Goal: Task Accomplishment & Management: Manage account settings

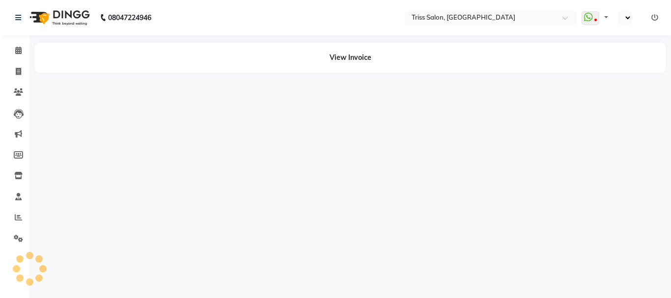
select select "en"
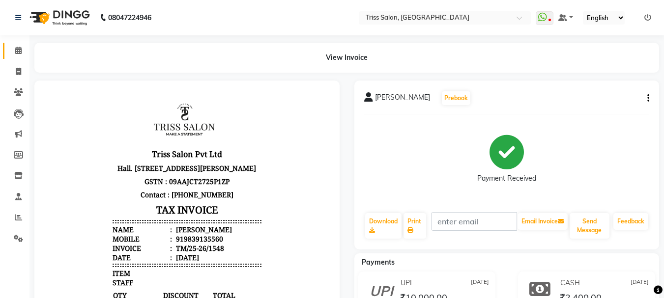
click at [14, 51] on span at bounding box center [18, 50] width 17 height 11
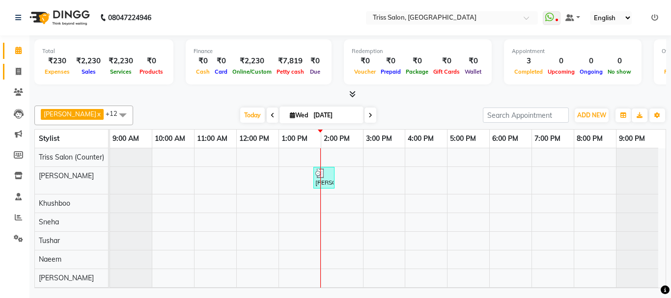
click at [17, 72] on icon at bounding box center [18, 71] width 5 height 7
select select "service"
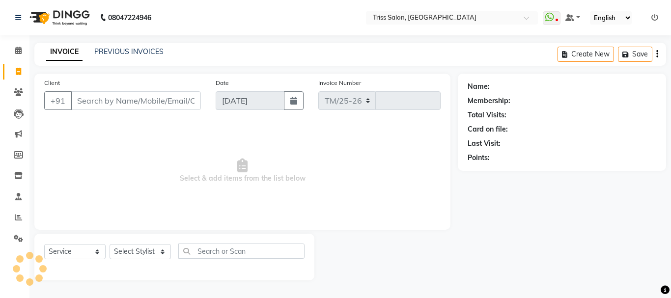
select select "4304"
type input "1594"
click at [161, 252] on select "Select Stylist Bhim Ram [PERSON_NAME] [PERSON_NAME] (Pooja) [PERSON_NAME] [PERS…" at bounding box center [140, 251] width 61 height 15
click at [287, 208] on span "Select & add items from the list below" at bounding box center [242, 171] width 396 height 98
click at [18, 221] on icon at bounding box center [18, 217] width 7 height 7
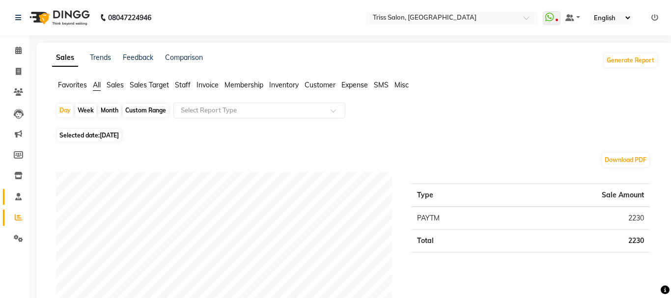
click at [16, 197] on icon at bounding box center [18, 196] width 6 height 7
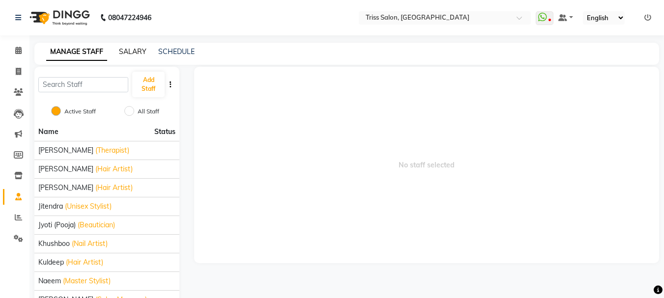
click at [138, 50] on link "SALARY" at bounding box center [133, 51] width 28 height 9
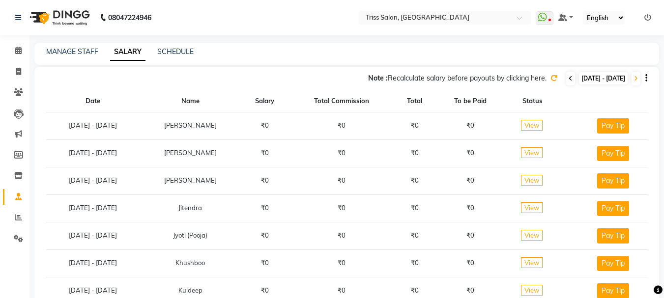
click at [568, 77] on icon at bounding box center [570, 79] width 4 height 6
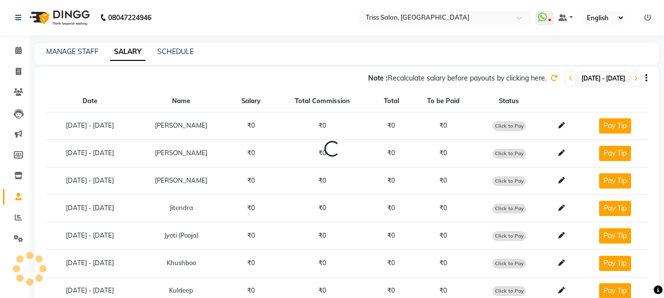
click at [537, 84] on div "Note : Recalculate salary before payouts by clicking here. [DATE] - [DATE]" at bounding box center [340, 79] width 612 height 16
click at [568, 78] on icon at bounding box center [570, 79] width 4 height 6
click at [568, 79] on icon at bounding box center [570, 79] width 4 height 6
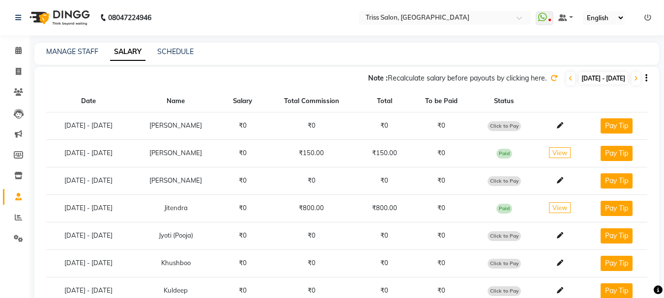
click at [550, 77] on icon at bounding box center [553, 78] width 7 height 7
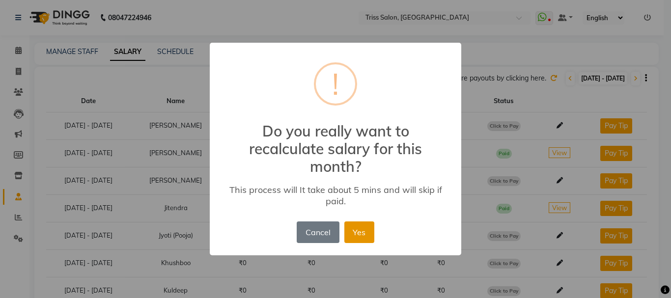
click at [357, 230] on button "Yes" at bounding box center [359, 233] width 30 height 22
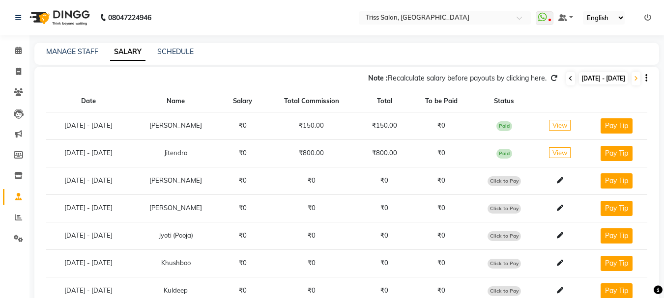
click at [568, 76] on icon at bounding box center [570, 79] width 4 height 6
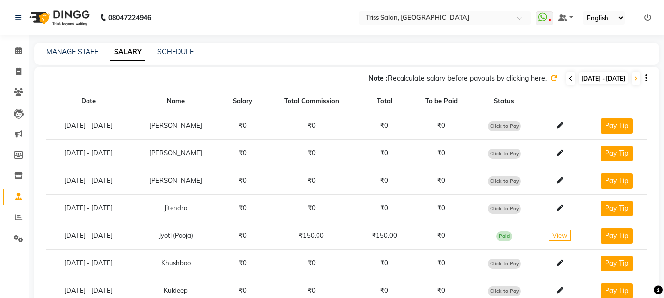
click at [568, 80] on icon at bounding box center [570, 79] width 4 height 6
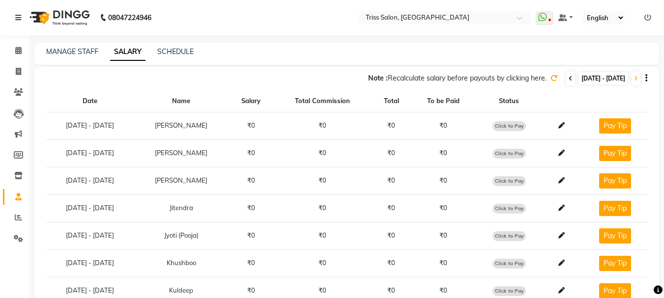
click at [566, 83] on span at bounding box center [570, 79] width 9 height 14
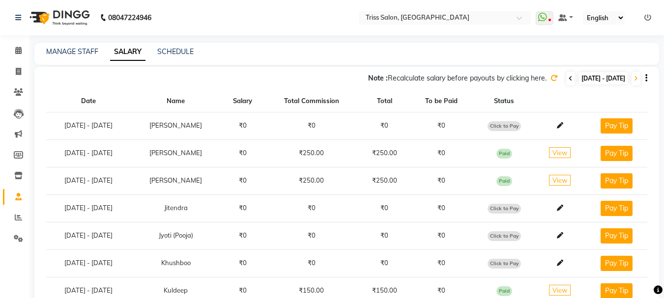
click at [568, 80] on icon at bounding box center [570, 79] width 4 height 6
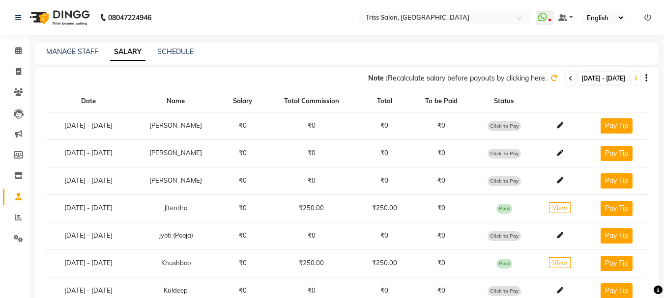
click at [568, 79] on icon at bounding box center [570, 79] width 4 height 6
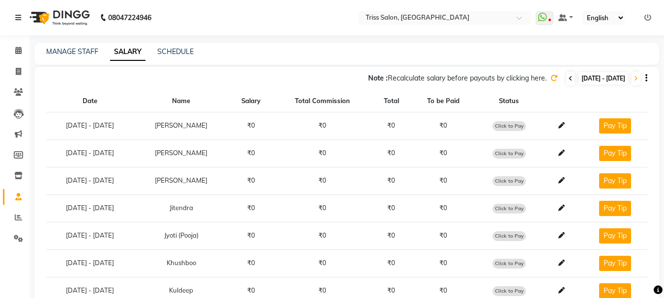
click at [568, 78] on icon at bounding box center [570, 79] width 4 height 6
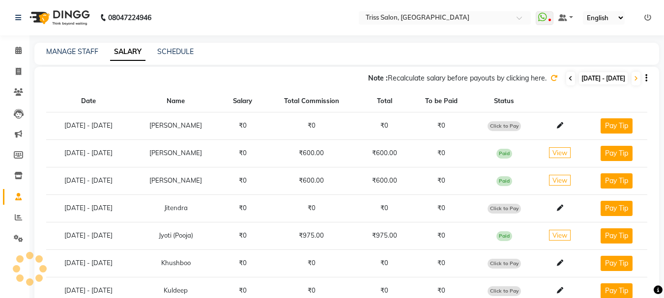
click at [568, 79] on icon at bounding box center [570, 79] width 4 height 6
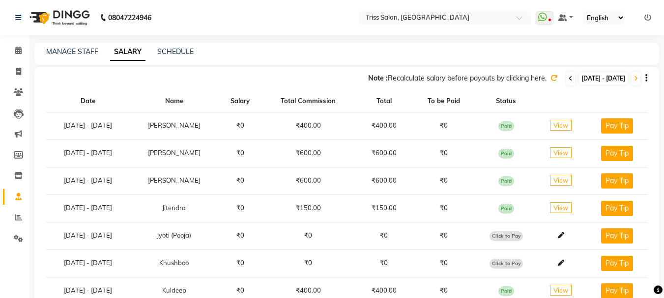
click at [568, 80] on icon at bounding box center [570, 79] width 4 height 6
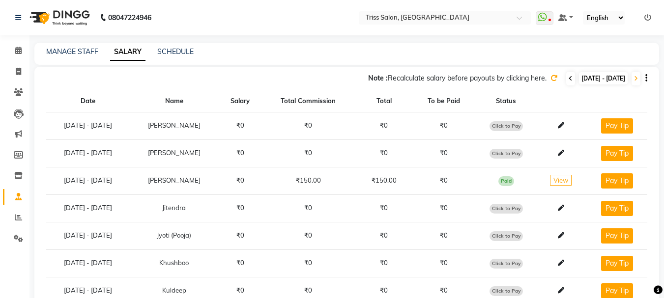
click at [568, 79] on icon at bounding box center [570, 79] width 4 height 6
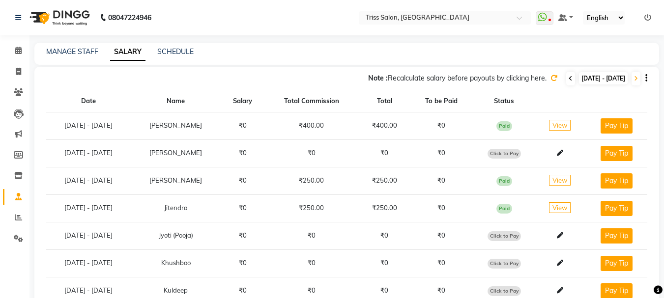
click at [568, 80] on icon at bounding box center [570, 79] width 4 height 6
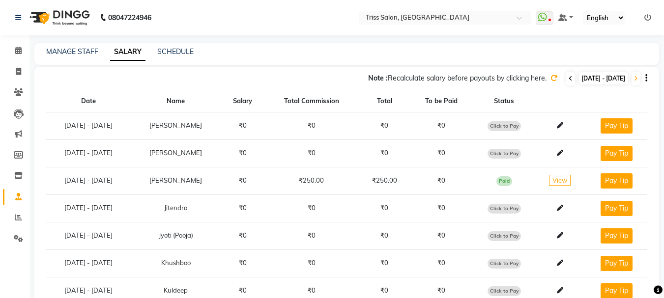
click at [568, 79] on icon at bounding box center [570, 79] width 4 height 6
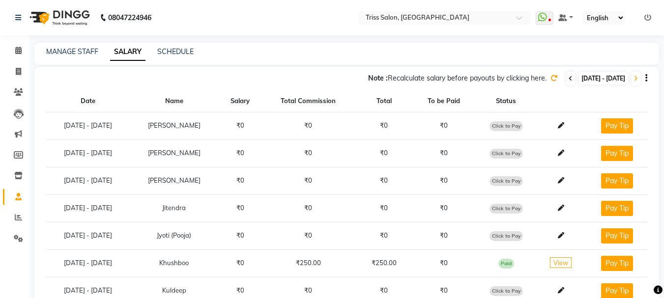
click at [568, 80] on icon at bounding box center [570, 79] width 4 height 6
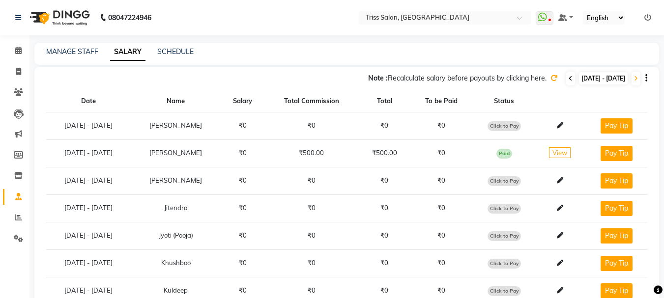
click at [566, 85] on span at bounding box center [570, 79] width 9 height 14
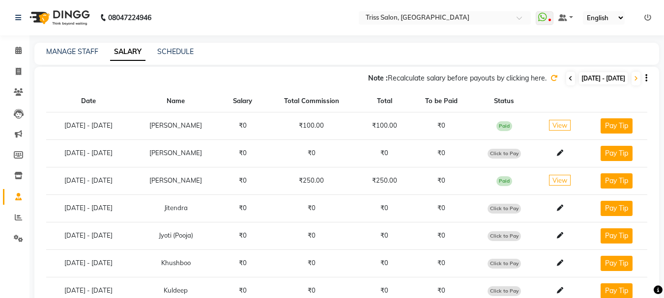
click at [568, 79] on icon at bounding box center [570, 79] width 4 height 6
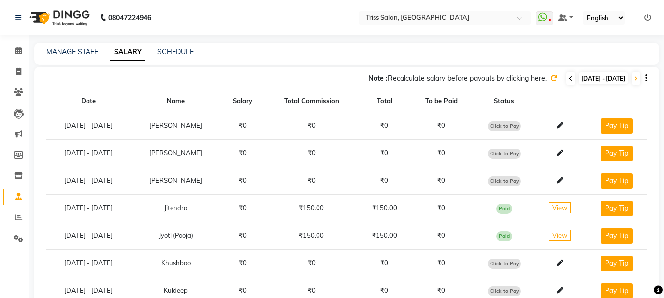
click at [566, 82] on span at bounding box center [570, 79] width 9 height 14
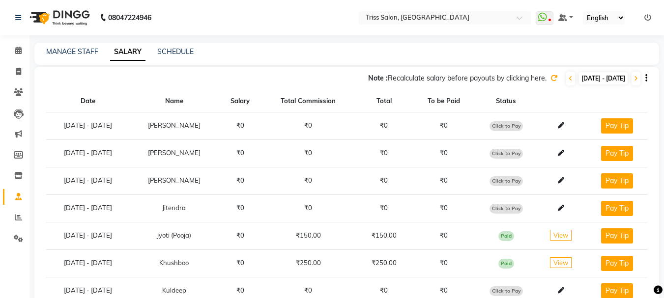
click at [579, 81] on span "[DATE] - [DATE]" at bounding box center [603, 78] width 49 height 12
select select "9"
select select "2025"
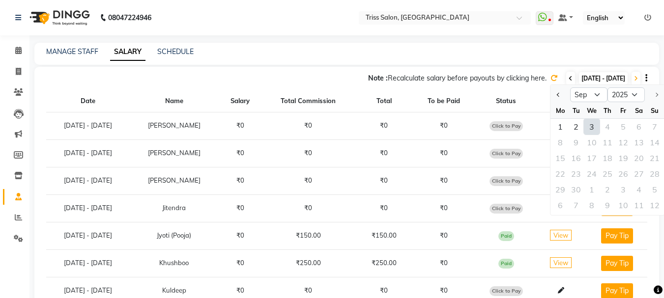
click at [566, 84] on span at bounding box center [570, 79] width 9 height 14
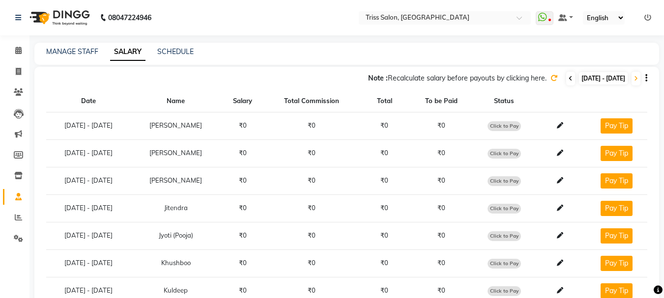
click at [568, 80] on icon at bounding box center [570, 79] width 4 height 6
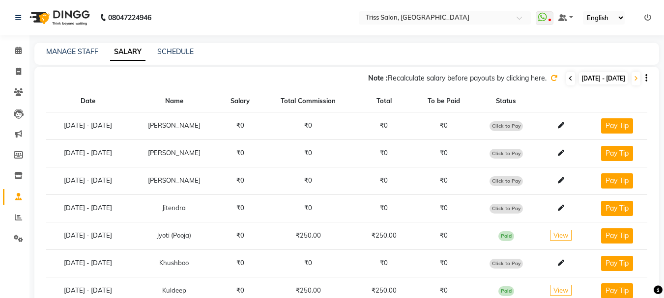
click at [566, 78] on span at bounding box center [570, 79] width 9 height 14
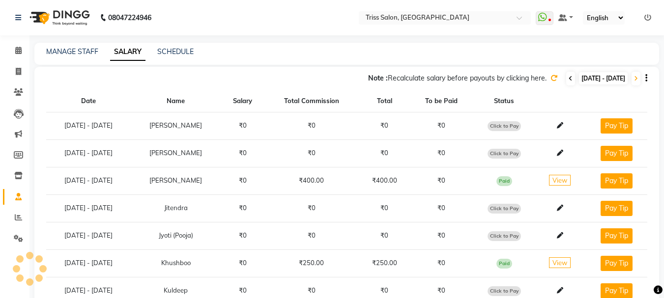
click at [568, 79] on icon at bounding box center [570, 79] width 4 height 6
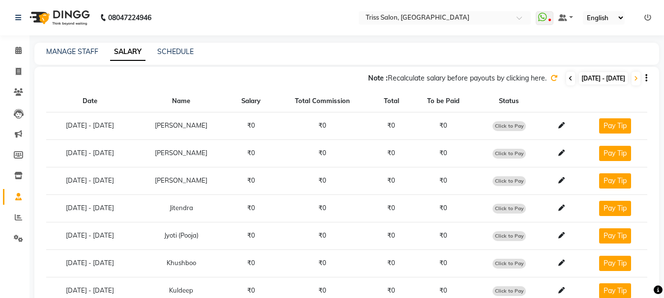
click at [568, 79] on icon at bounding box center [570, 79] width 4 height 6
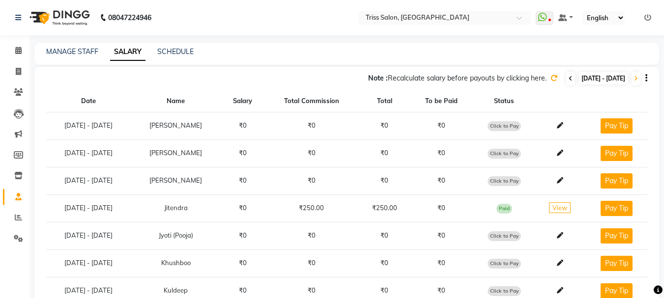
click at [568, 79] on icon at bounding box center [570, 79] width 4 height 6
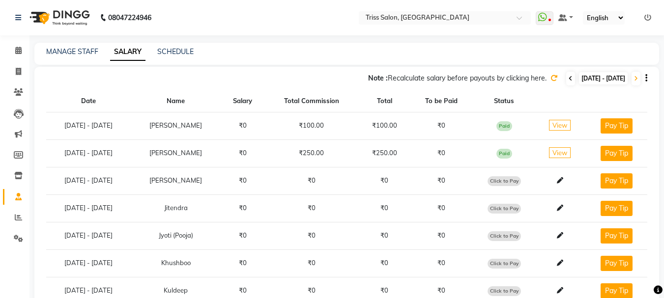
click at [568, 81] on icon at bounding box center [570, 79] width 4 height 6
click at [568, 80] on icon at bounding box center [570, 79] width 4 height 6
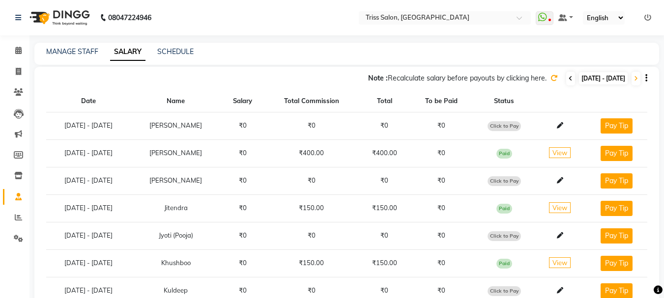
click at [568, 78] on icon at bounding box center [570, 79] width 4 height 6
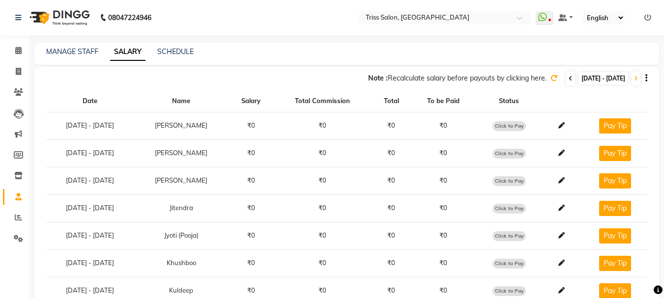
click at [568, 79] on icon at bounding box center [570, 79] width 4 height 6
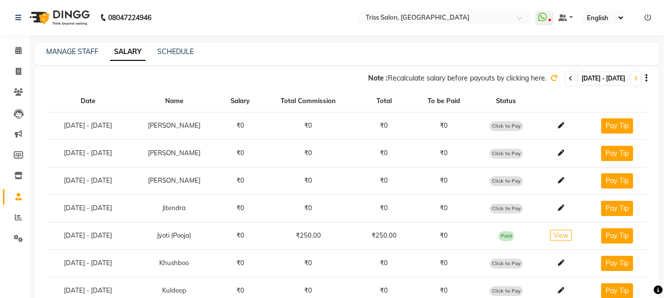
click at [566, 83] on span at bounding box center [570, 79] width 9 height 14
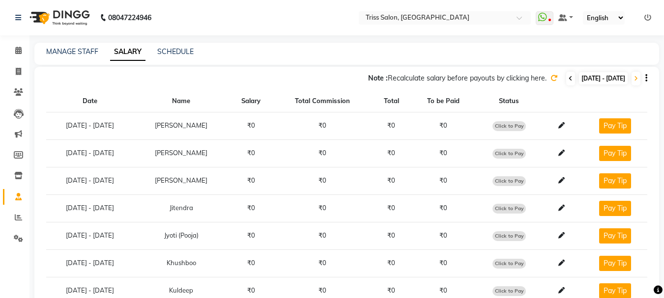
click at [568, 80] on icon at bounding box center [570, 79] width 4 height 6
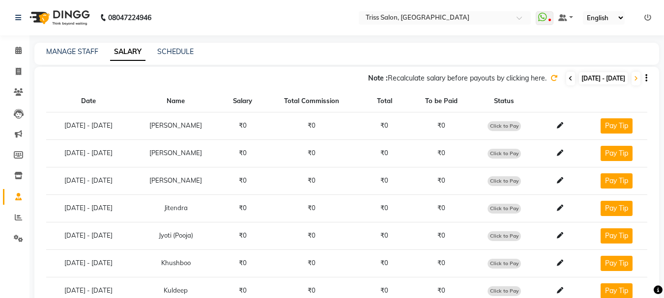
click at [568, 78] on icon at bounding box center [570, 79] width 4 height 6
click at [568, 80] on icon at bounding box center [570, 79] width 4 height 6
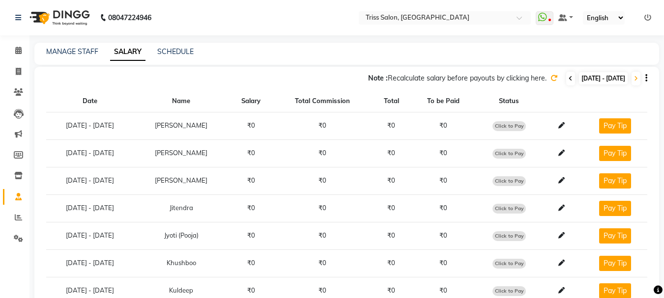
click at [568, 81] on icon at bounding box center [570, 79] width 4 height 6
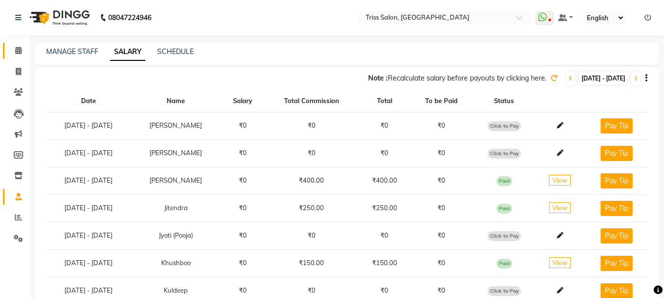
click at [15, 55] on span at bounding box center [18, 50] width 17 height 11
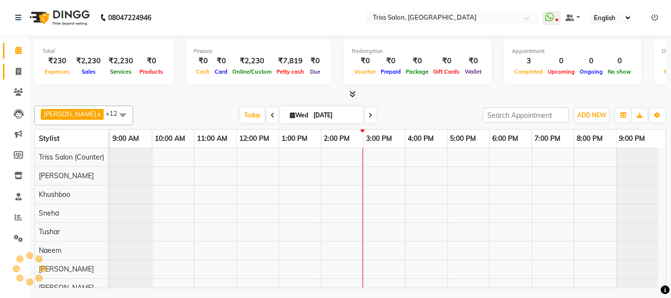
click at [18, 74] on icon at bounding box center [18, 71] width 5 height 7
select select "service"
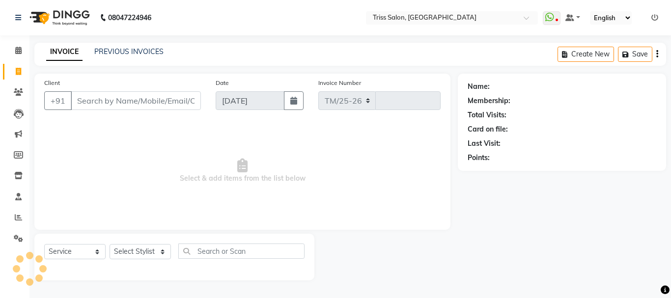
select select "4304"
type input "1594"
